Goal: Task Accomplishment & Management: Manage account settings

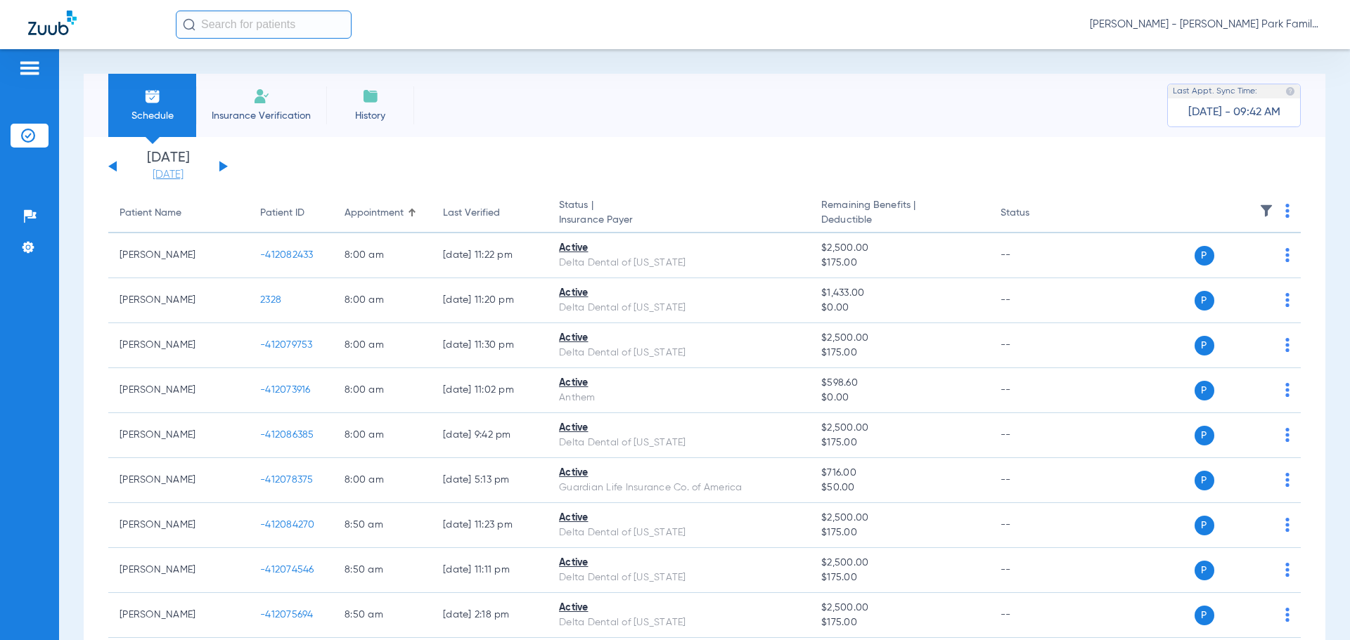
click at [172, 175] on link "[DATE]" at bounding box center [168, 175] width 84 height 14
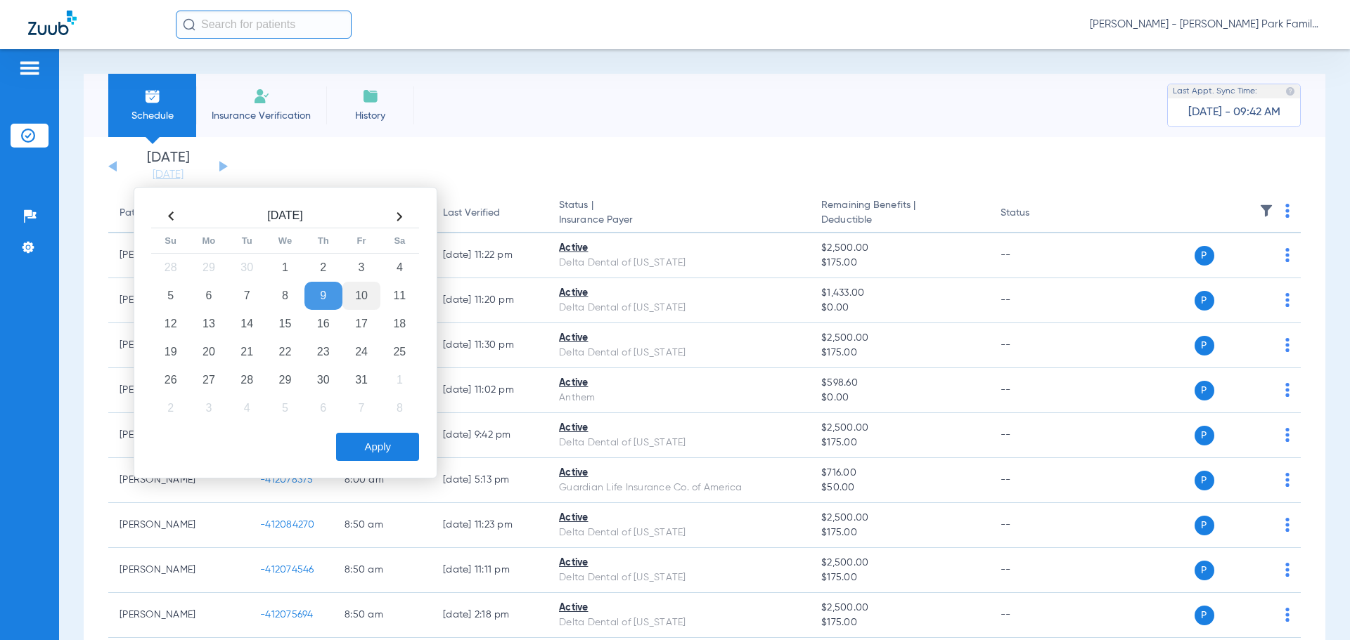
click at [360, 291] on td "10" at bounding box center [361, 296] width 38 height 28
click at [591, 125] on div "Schedule Insurance Verification History Last Appt. Sync Time: [DATE] - 09:42 AM" at bounding box center [704, 105] width 1241 height 63
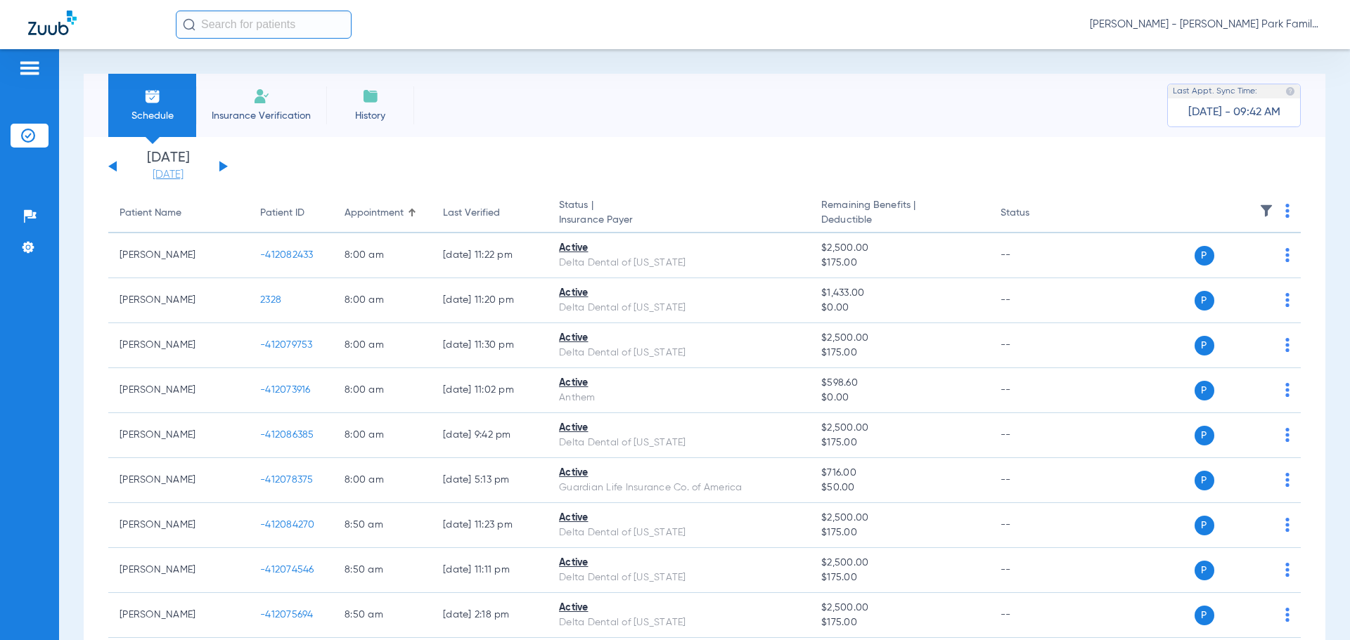
click at [183, 170] on link "[DATE]" at bounding box center [168, 175] width 84 height 14
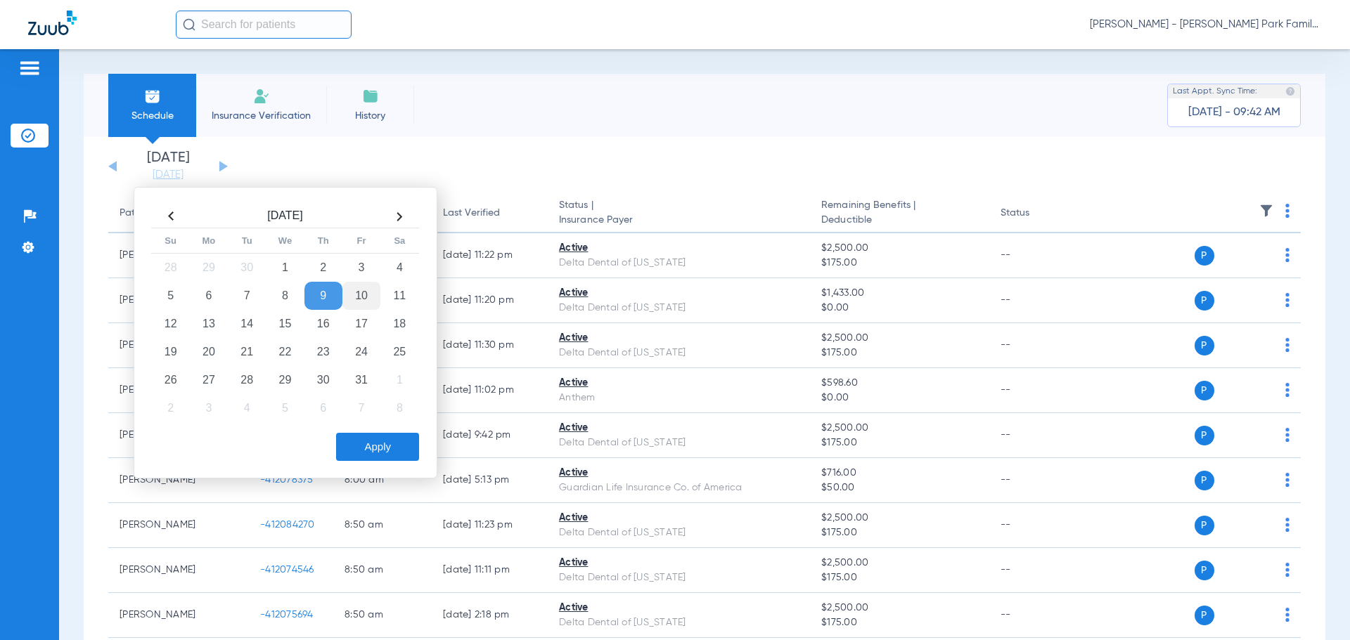
click at [356, 294] on td "10" at bounding box center [361, 296] width 38 height 28
click at [385, 444] on button "Apply" at bounding box center [377, 447] width 83 height 28
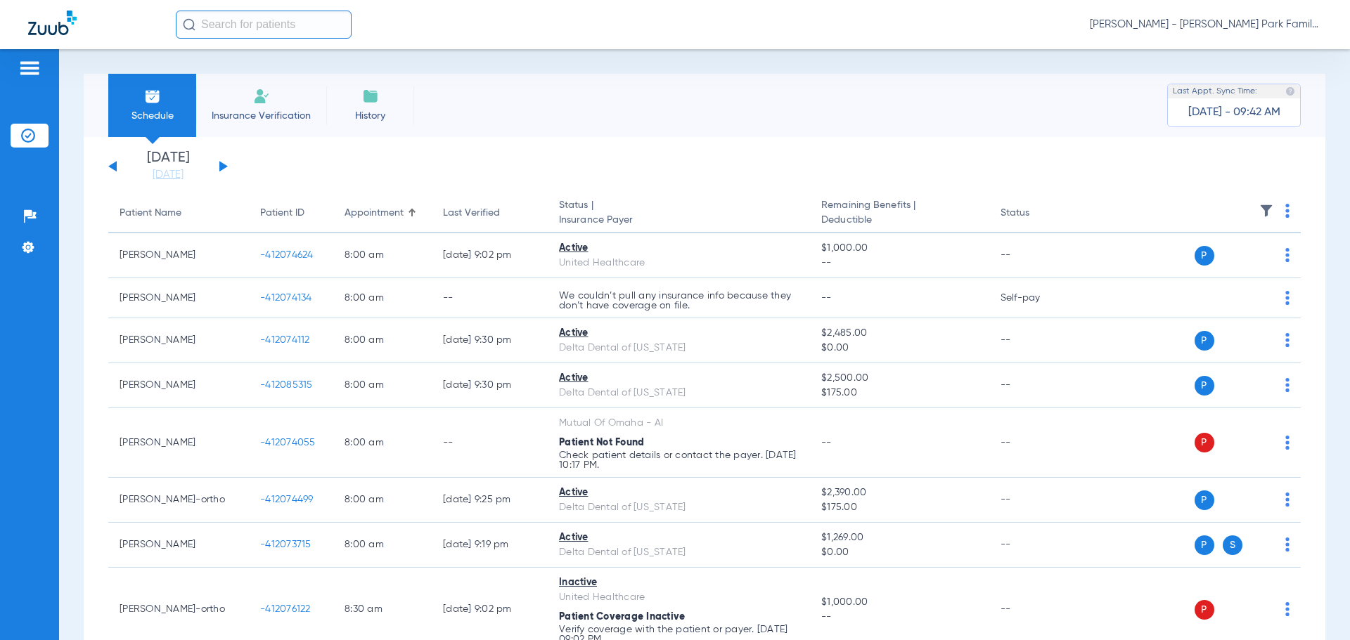
click at [1264, 212] on th at bounding box center [1192, 213] width 217 height 39
click at [1259, 209] on img at bounding box center [1266, 211] width 14 height 14
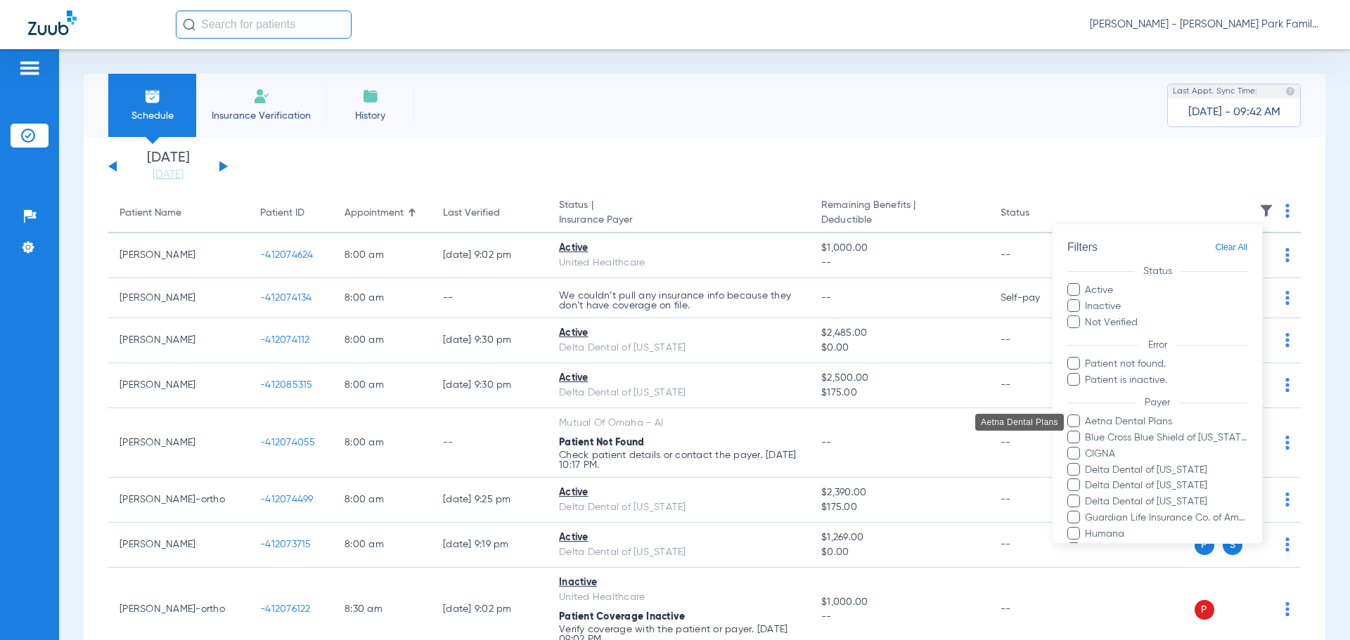
scroll to position [257, 0]
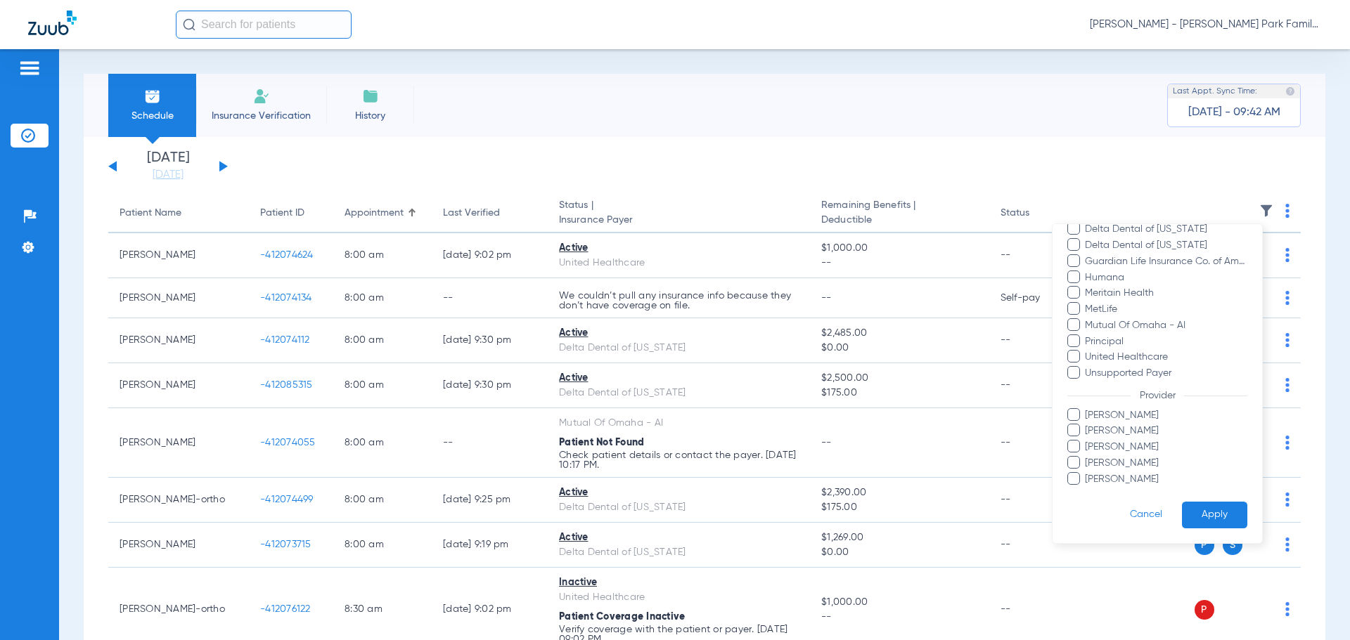
click at [1120, 417] on span "[PERSON_NAME]" at bounding box center [1165, 415] width 163 height 15
click at [1087, 425] on input "[PERSON_NAME]" at bounding box center [1087, 425] width 0 height 0
click at [1196, 512] on button "Apply" at bounding box center [1214, 515] width 65 height 27
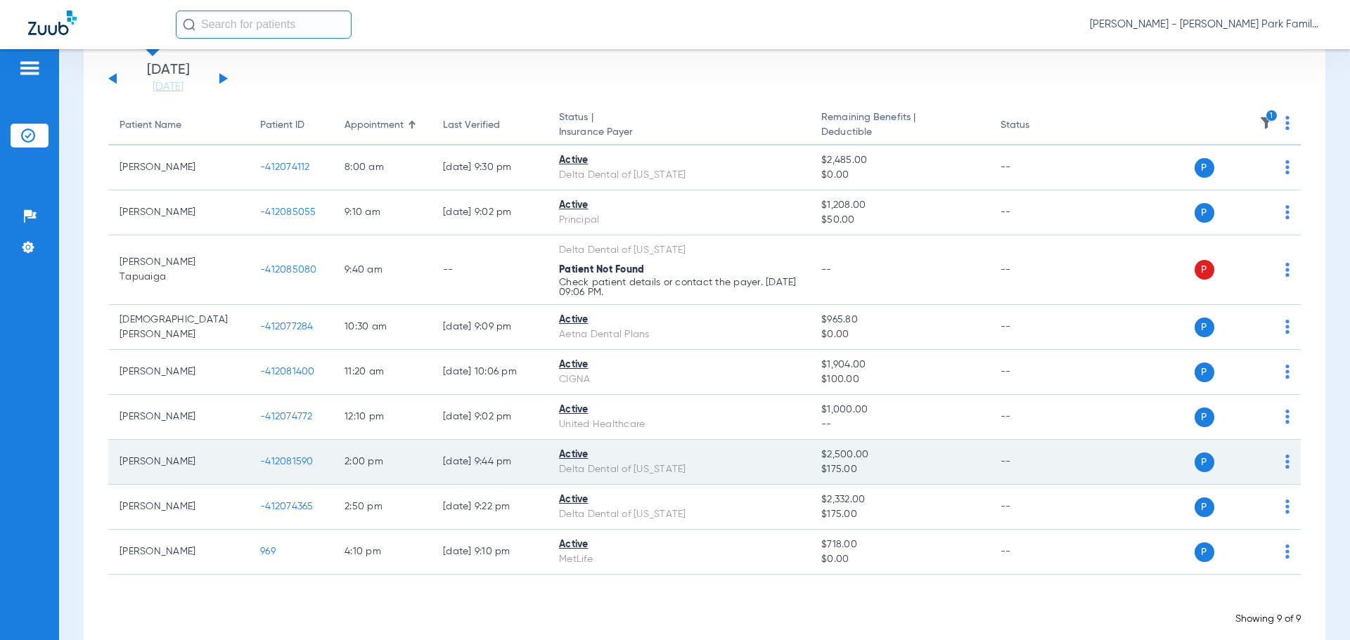
scroll to position [112, 0]
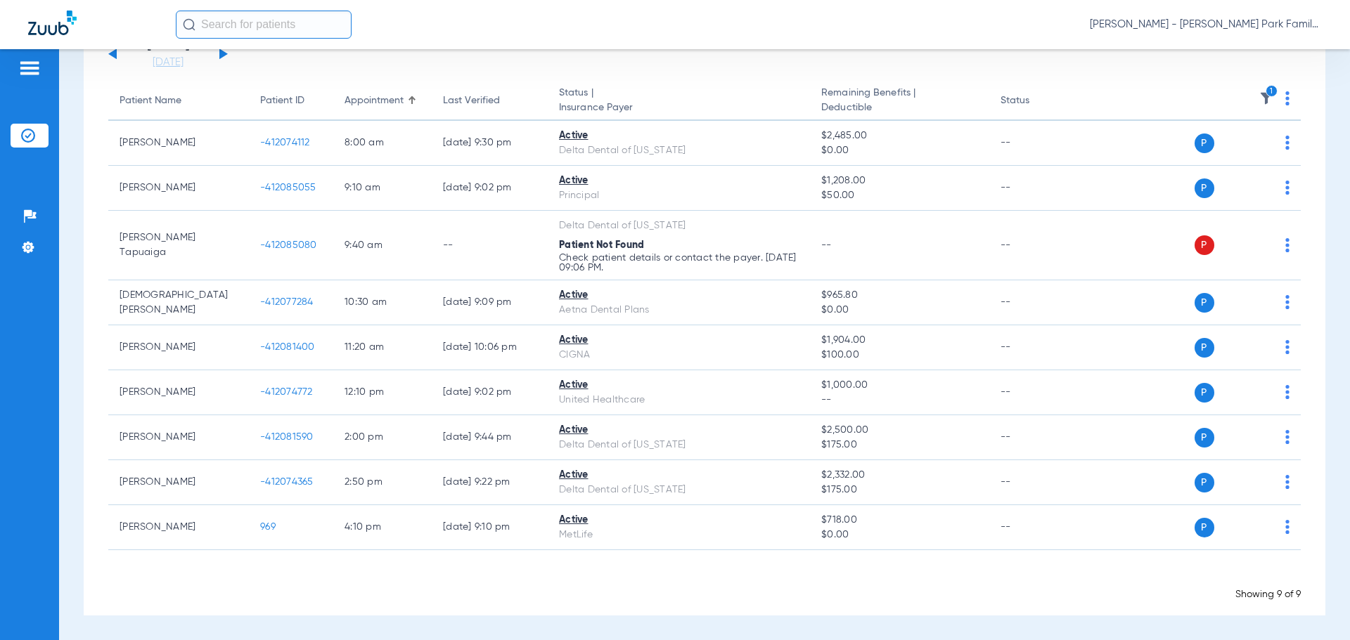
click at [1265, 94] on icon "1" at bounding box center [1271, 91] width 13 height 13
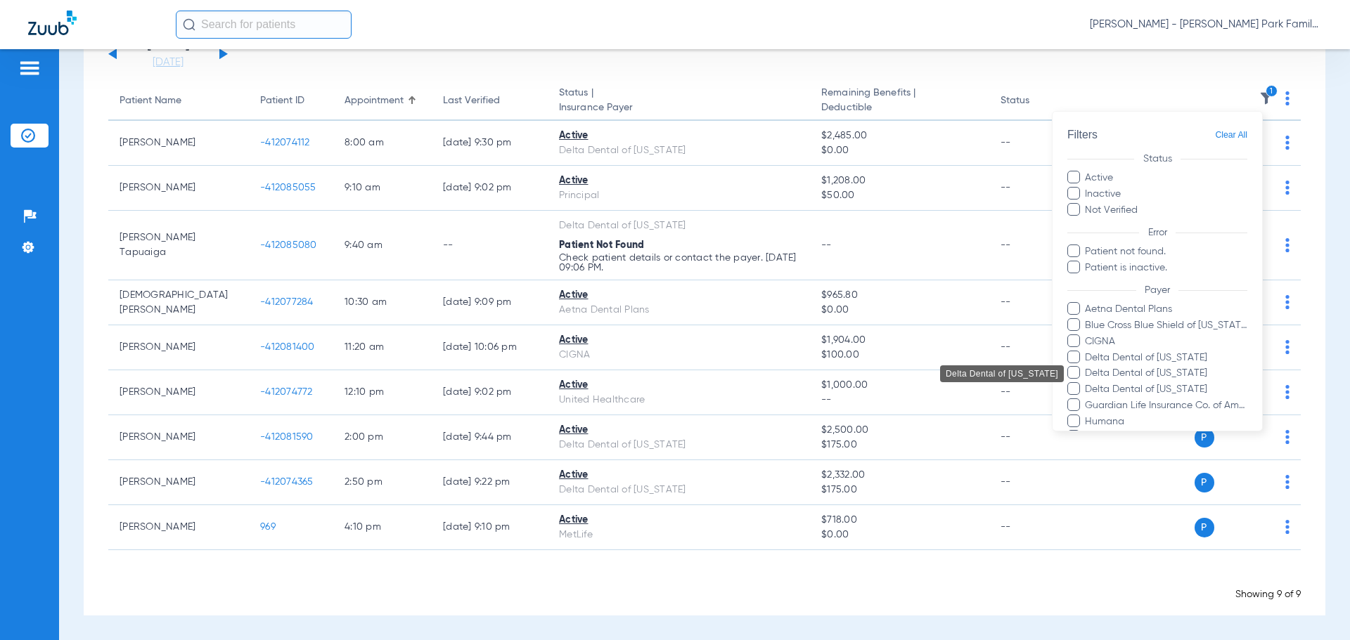
scroll to position [257, 0]
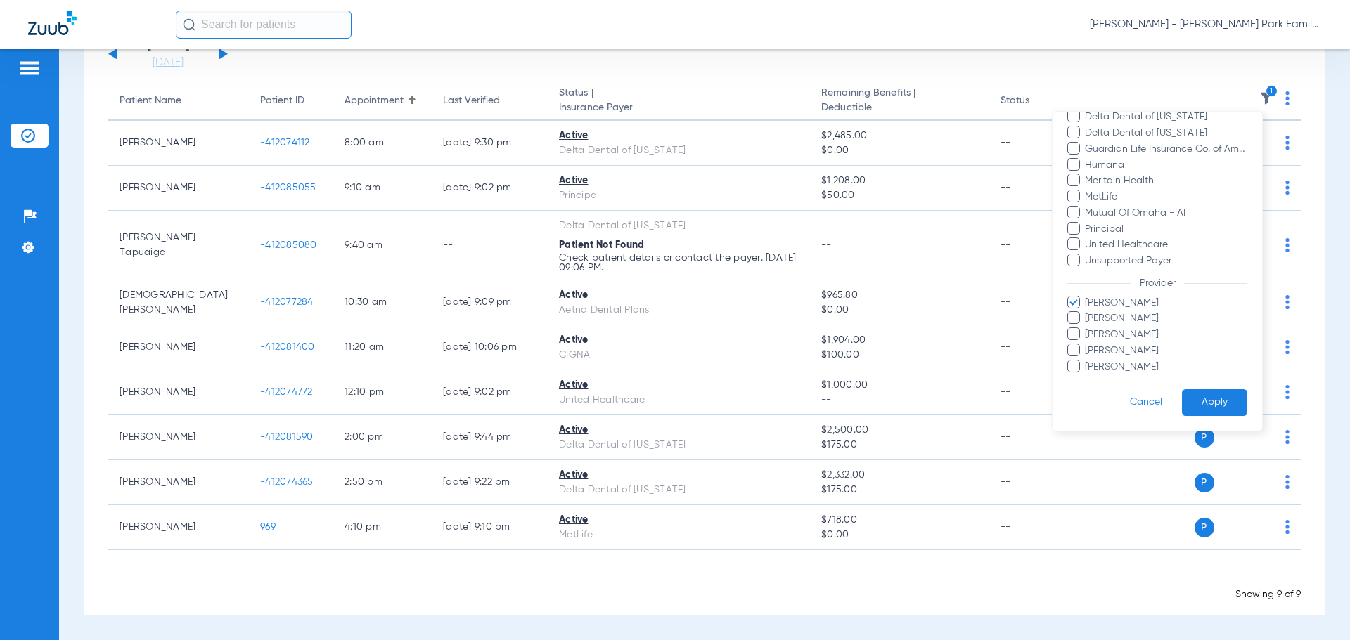
click at [1104, 297] on span "[PERSON_NAME]" at bounding box center [1165, 303] width 163 height 15
click at [1087, 313] on input "[PERSON_NAME]" at bounding box center [1087, 313] width 0 height 0
click at [1101, 317] on span "[PERSON_NAME]" at bounding box center [1165, 318] width 163 height 15
click at [1087, 328] on input "[PERSON_NAME]" at bounding box center [1087, 328] width 0 height 0
click at [1187, 408] on button "Apply" at bounding box center [1214, 402] width 65 height 27
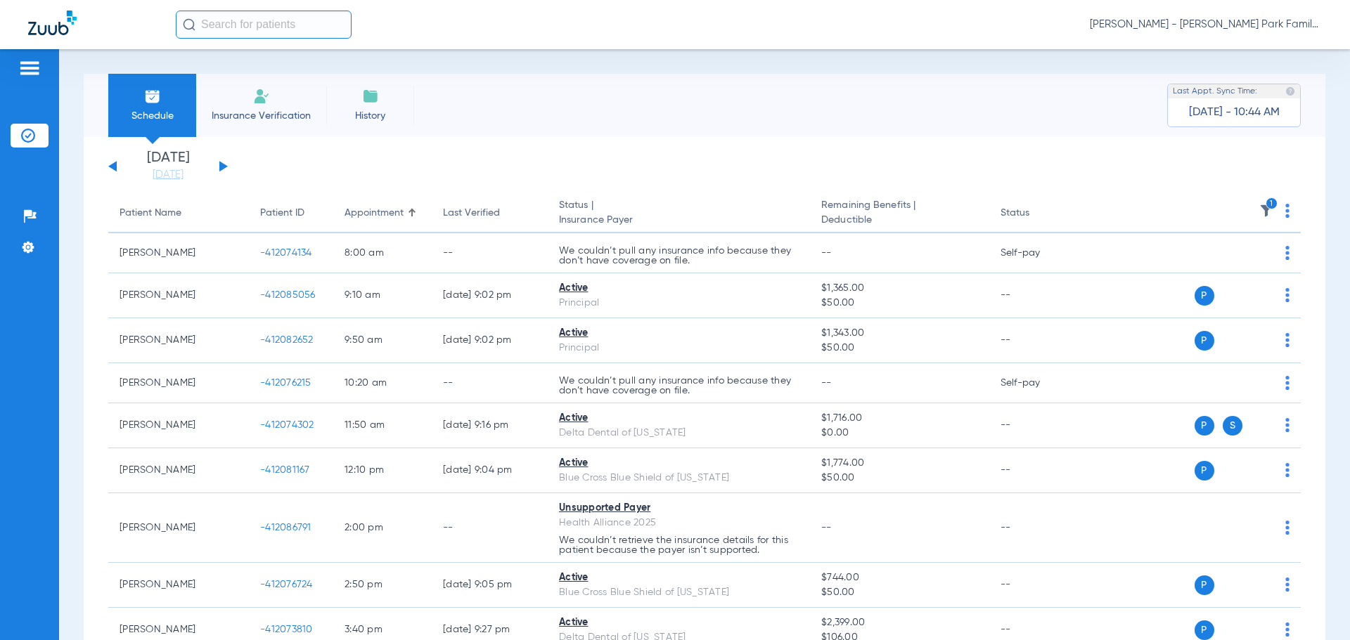
click at [79, 500] on div "Schedule Insurance Verification History Last Appt. Sync Time: [DATE] - 10:44 AM…" at bounding box center [704, 344] width 1291 height 591
